Goal: Information Seeking & Learning: Check status

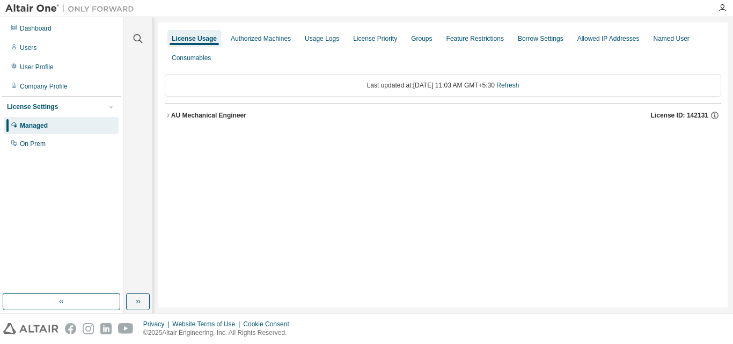
click at [190, 112] on div "AU Mechanical Engineer" at bounding box center [208, 115] width 75 height 9
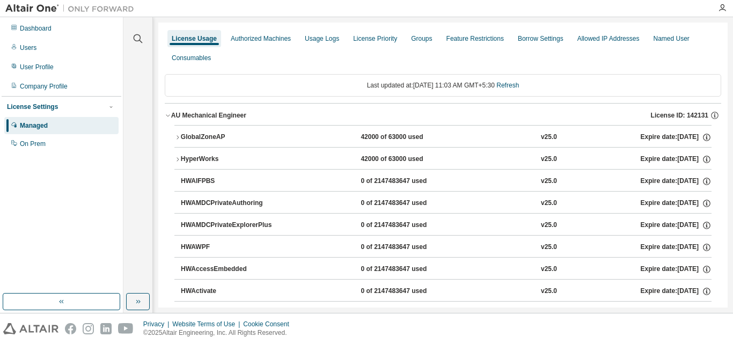
click at [206, 123] on button "AU Mechanical Engineer License ID: 142131" at bounding box center [443, 116] width 557 height 24
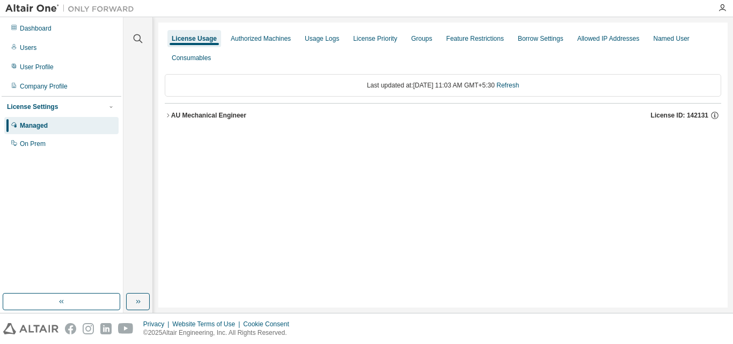
click at [195, 113] on div "AU Mechanical Engineer" at bounding box center [208, 115] width 75 height 9
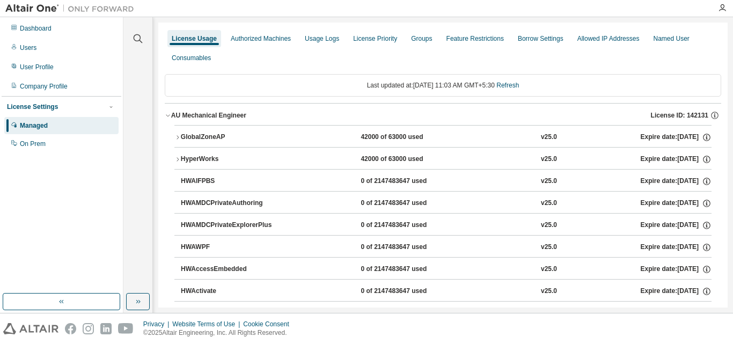
click at [196, 134] on div "GlobalZoneAP" at bounding box center [229, 138] width 97 height 10
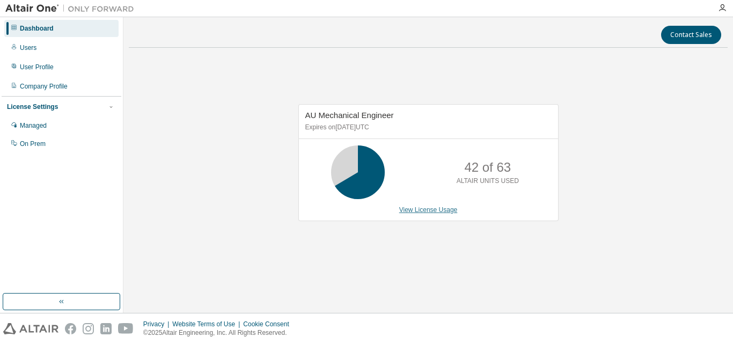
click at [420, 208] on link "View License Usage" at bounding box center [428, 210] width 59 height 8
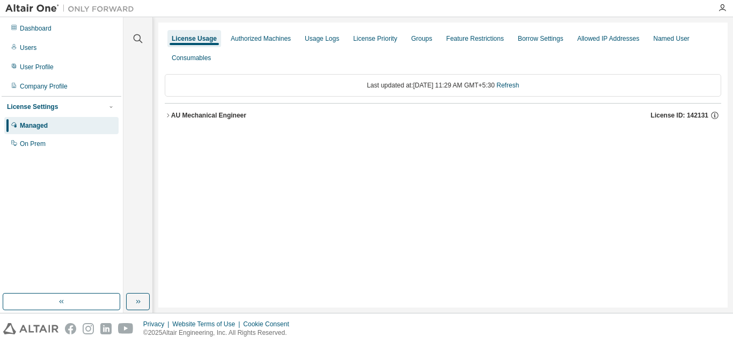
click at [210, 110] on button "AU Mechanical Engineer License ID: 142131" at bounding box center [443, 116] width 557 height 24
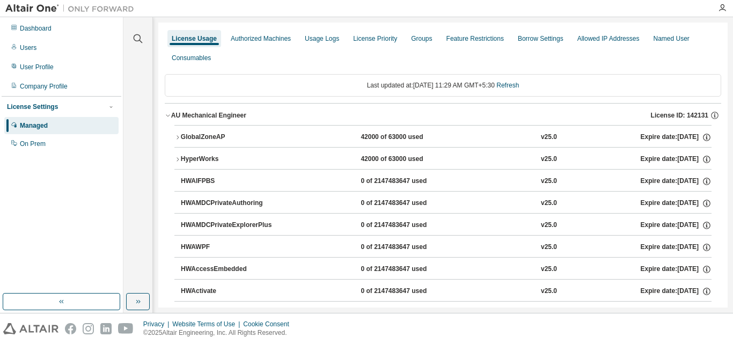
click at [247, 144] on button "GlobalZoneAP 42000 of 63000 used v25.0 Expire date: 2025-12-25" at bounding box center [442, 138] width 537 height 24
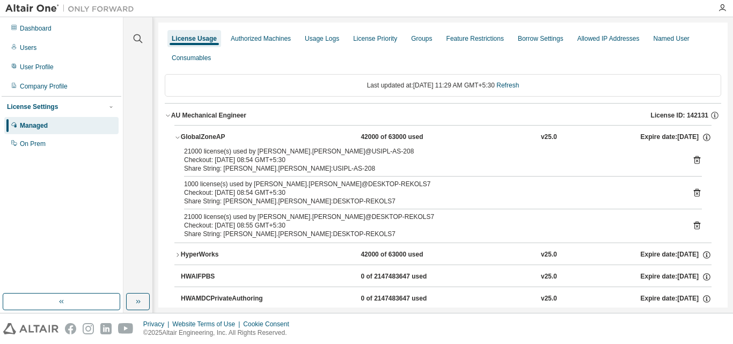
click at [692, 192] on icon at bounding box center [697, 193] width 10 height 10
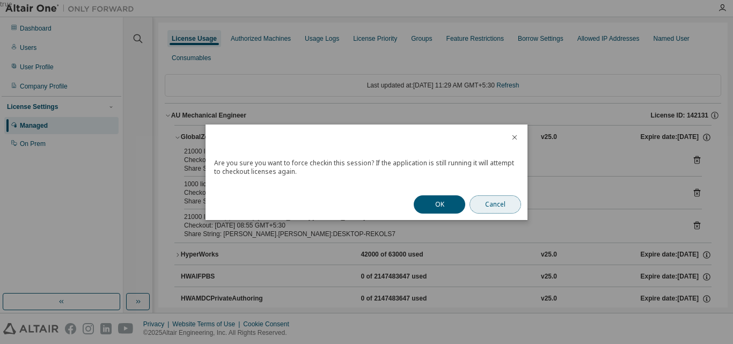
click at [499, 199] on button "Cancel" at bounding box center [496, 204] width 52 height 18
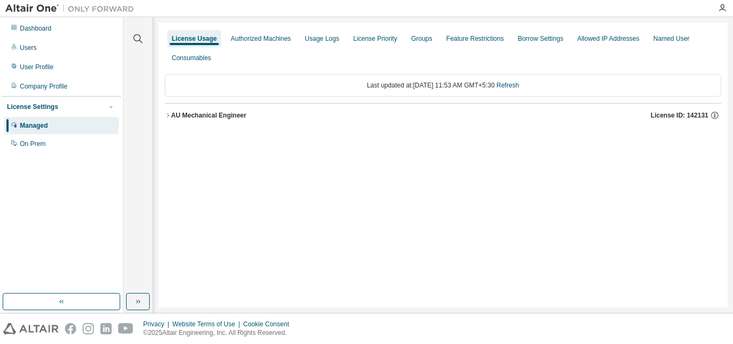
click at [194, 121] on button "AU Mechanical Engineer License ID: 142131" at bounding box center [443, 116] width 557 height 24
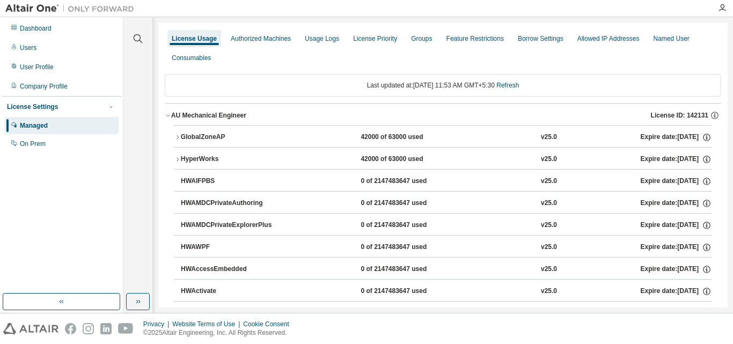
click at [212, 129] on button "GlobalZoneAP 42000 of 63000 used v25.0 Expire date: 2025-12-25" at bounding box center [442, 138] width 537 height 24
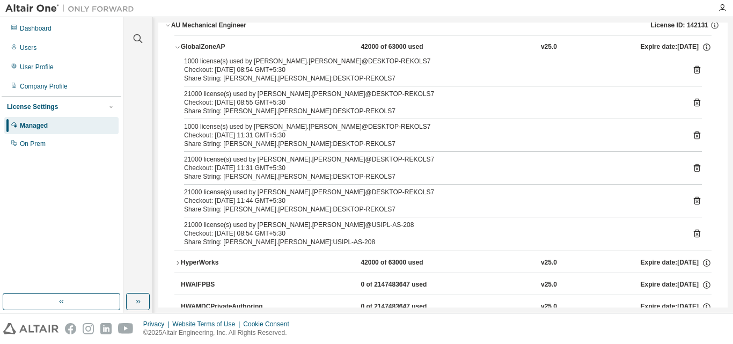
scroll to position [107, 0]
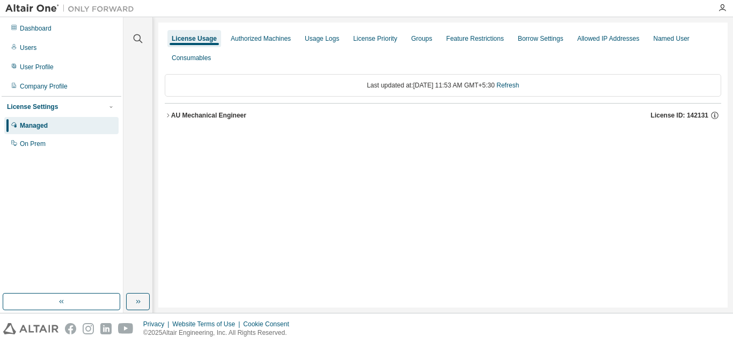
click at [187, 116] on div "AU Mechanical Engineer" at bounding box center [208, 115] width 75 height 9
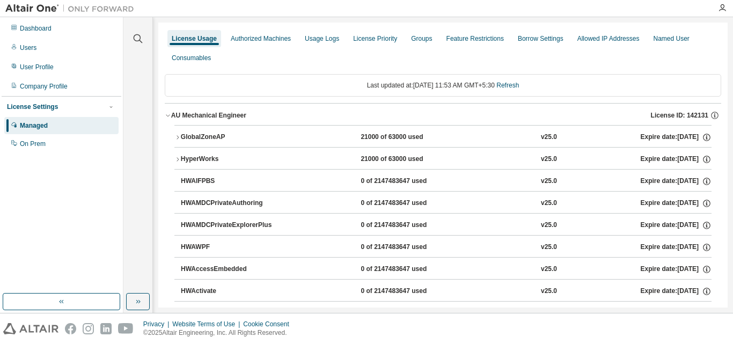
click at [316, 127] on button "GlobalZoneAP 21000 of 63000 used v25.0 Expire date: [DATE]" at bounding box center [442, 138] width 537 height 24
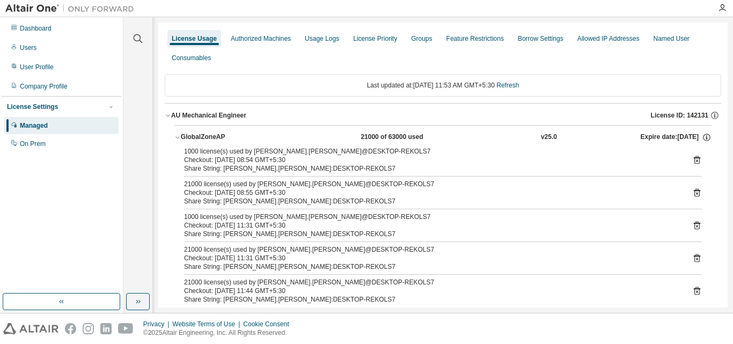
scroll to position [54, 0]
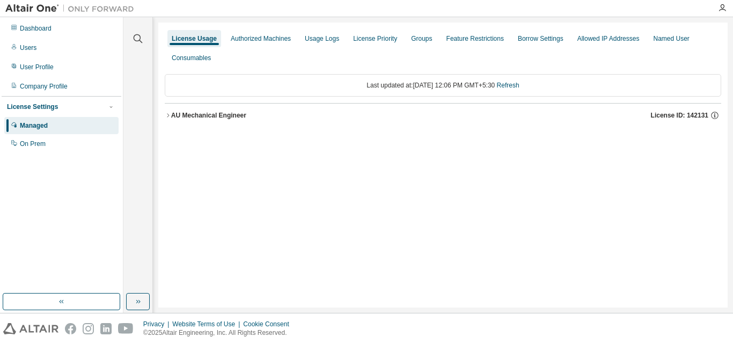
click at [216, 116] on div "AU Mechanical Engineer" at bounding box center [208, 115] width 75 height 9
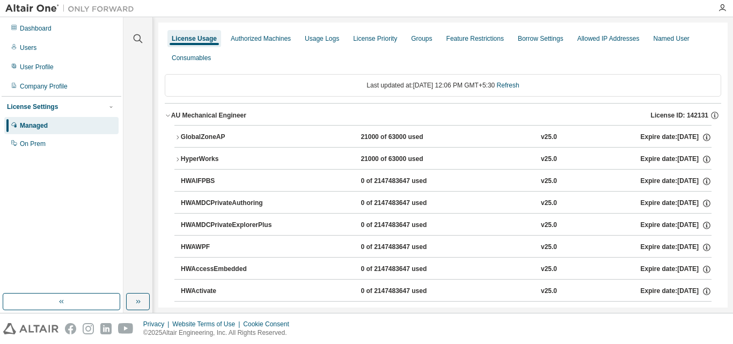
click at [216, 125] on div "GlobalZoneAP 21000 of 63000 used v25.0 Expire date: [DATE]" at bounding box center [442, 136] width 537 height 22
click at [220, 137] on div "GlobalZoneAP" at bounding box center [229, 138] width 97 height 10
